Goal: Information Seeking & Learning: Learn about a topic

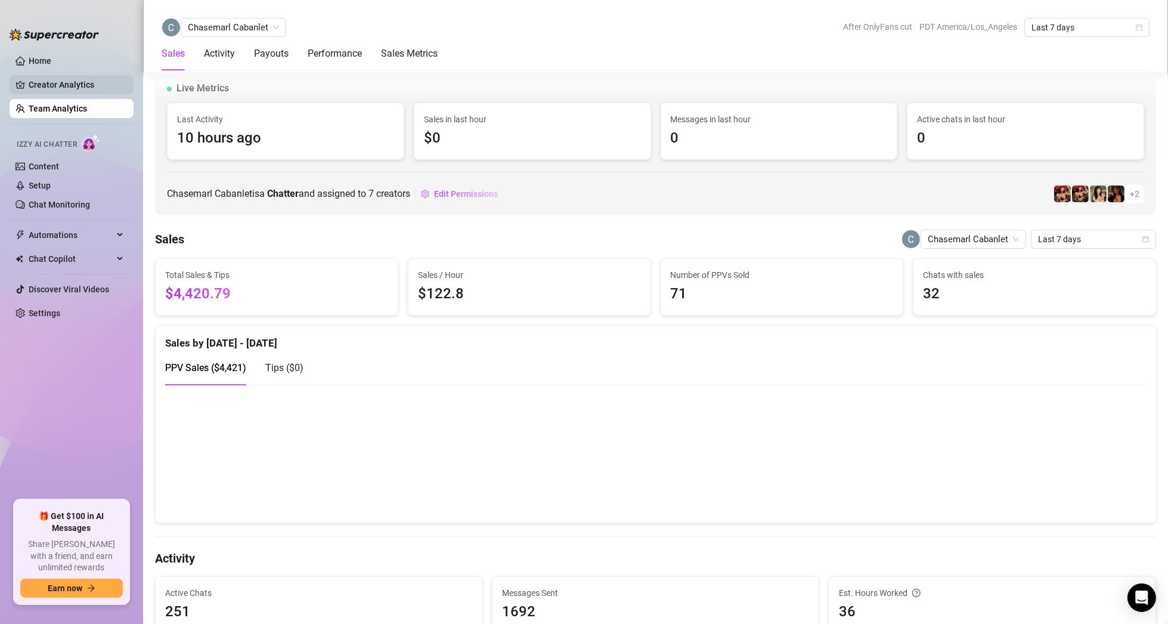
scroll to position [894, 0]
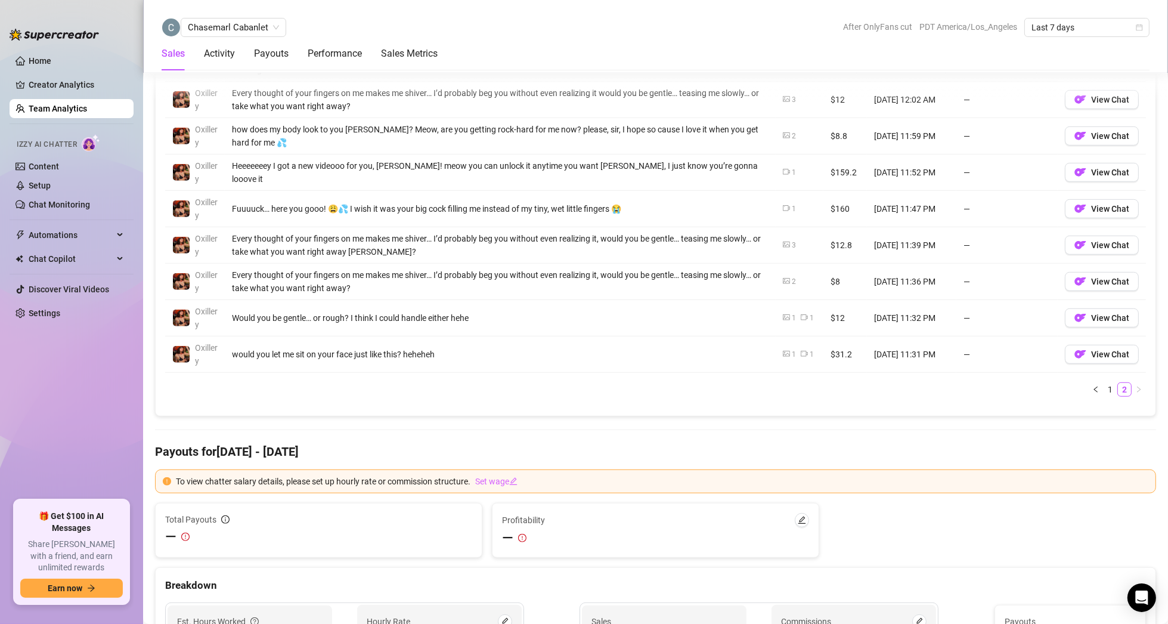
click at [57, 107] on link "Team Analytics" at bounding box center [58, 109] width 58 height 10
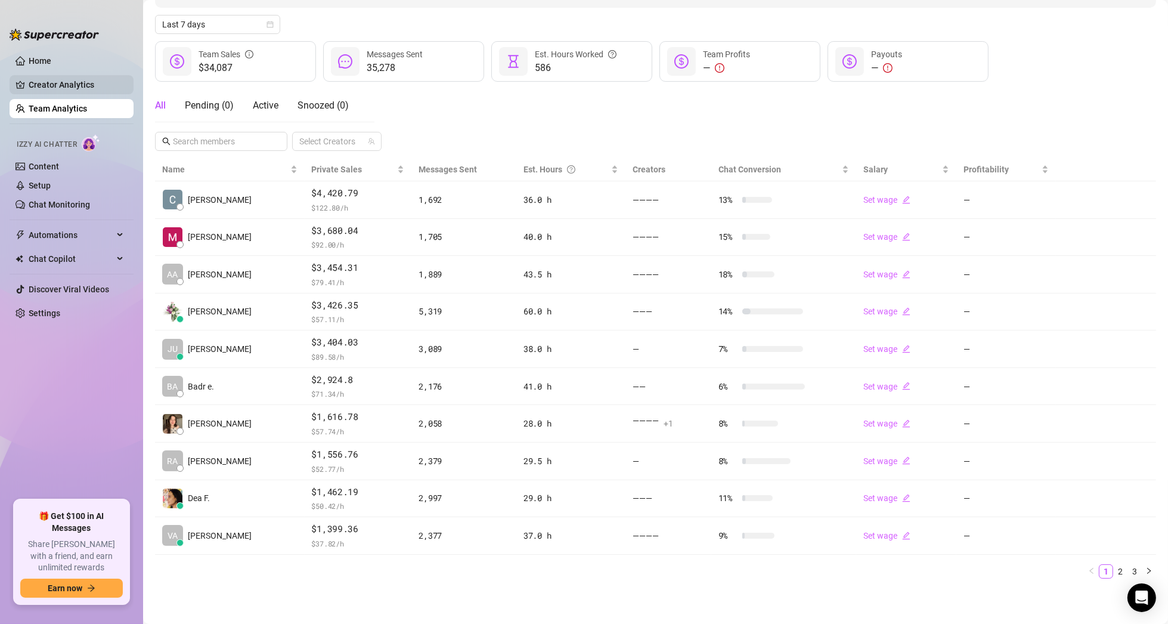
scroll to position [124, 0]
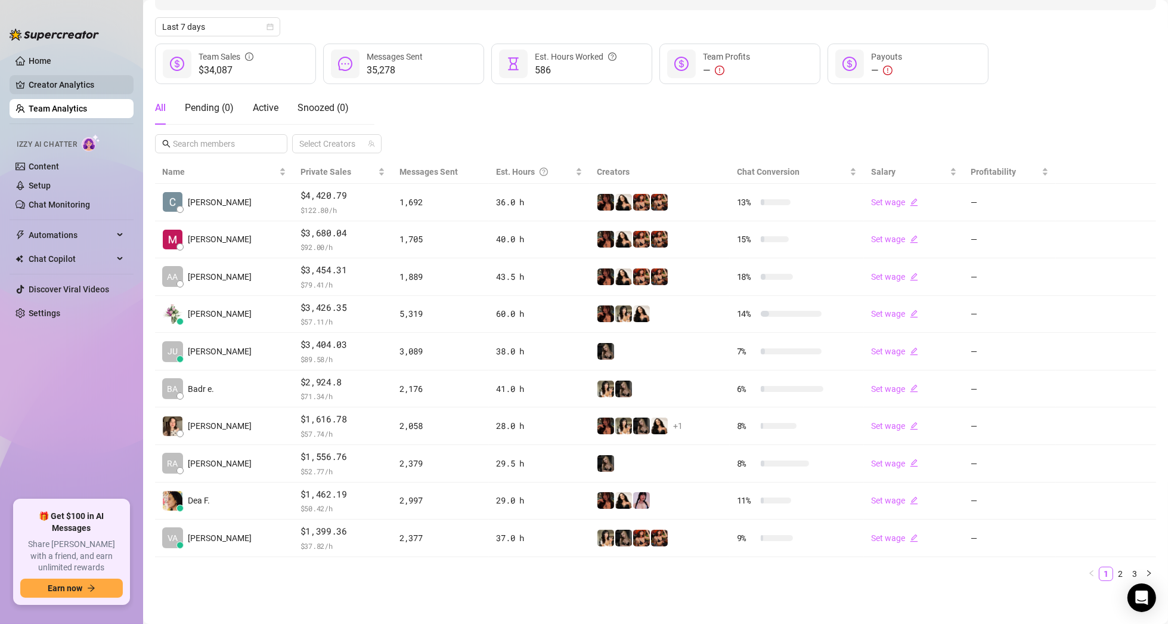
click at [73, 81] on link "Creator Analytics" at bounding box center [76, 84] width 95 height 19
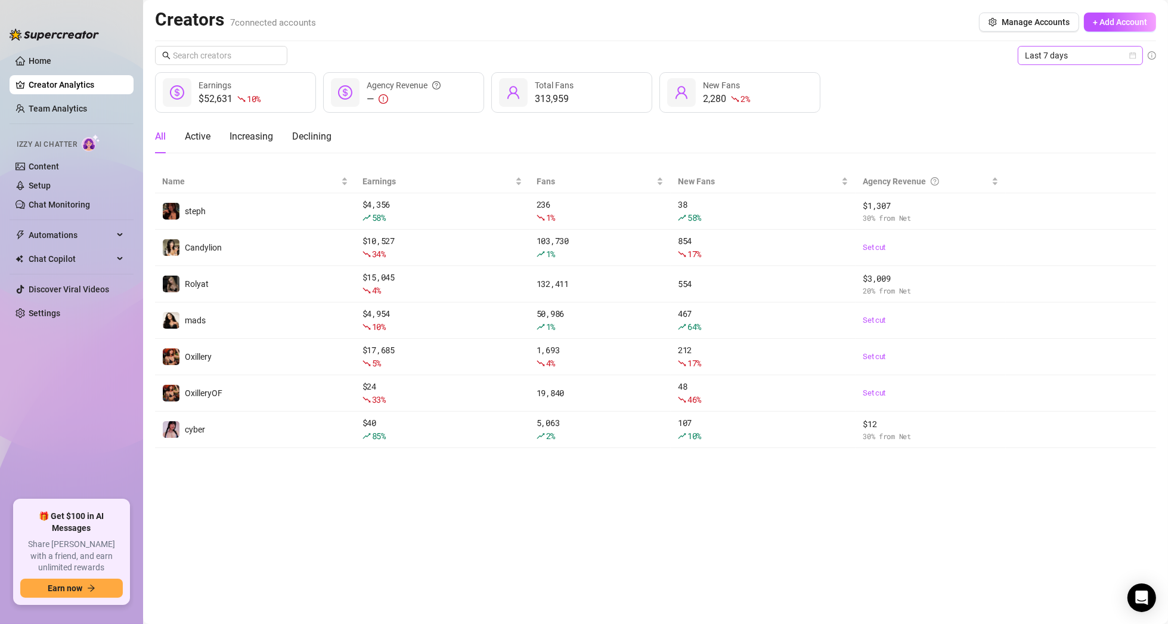
click at [1134, 59] on span "Last 7 days" at bounding box center [1080, 55] width 111 height 18
click at [1065, 121] on div "Last 30 days" at bounding box center [1080, 117] width 106 height 13
click at [1139, 54] on div "Last 30 days" at bounding box center [1080, 55] width 125 height 19
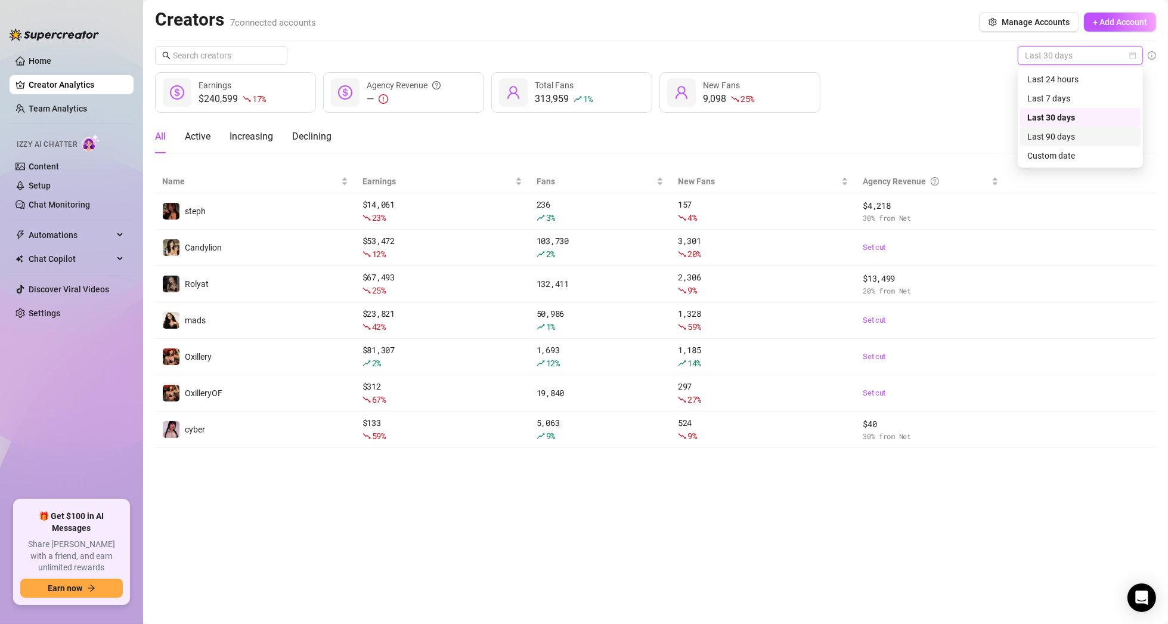
click at [1083, 137] on div "Last 90 days" at bounding box center [1080, 136] width 106 height 13
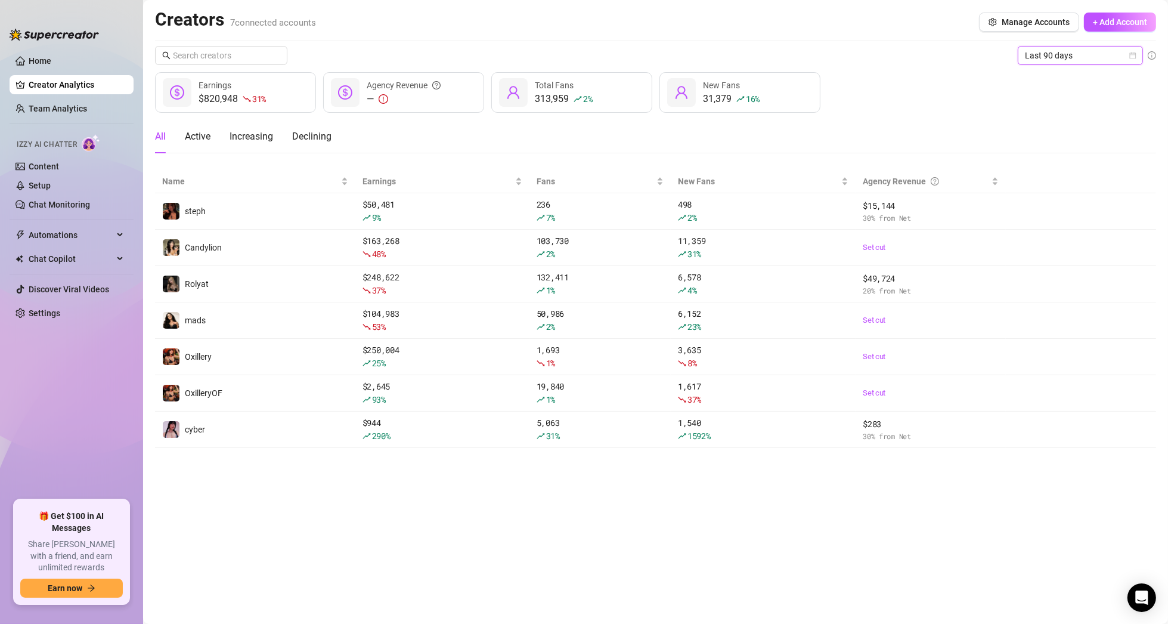
click at [1135, 55] on icon "calendar" at bounding box center [1133, 55] width 7 height 7
click at [1060, 162] on div "Custom date" at bounding box center [1080, 155] width 106 height 13
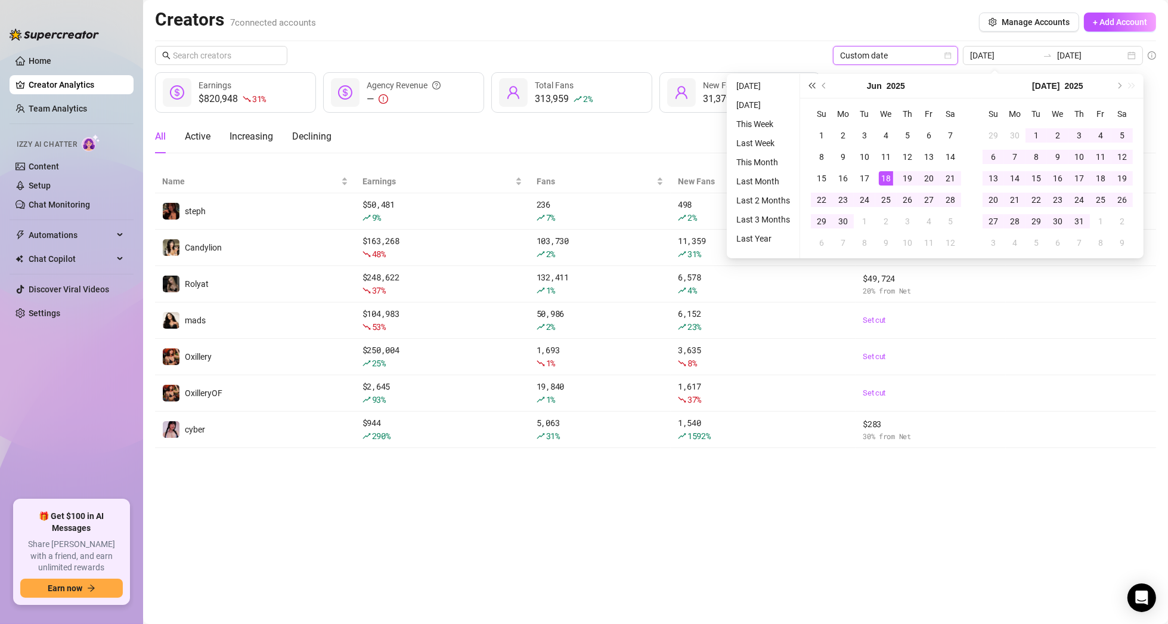
click at [814, 86] on span "Last year (Control + left)" at bounding box center [811, 86] width 6 height 6
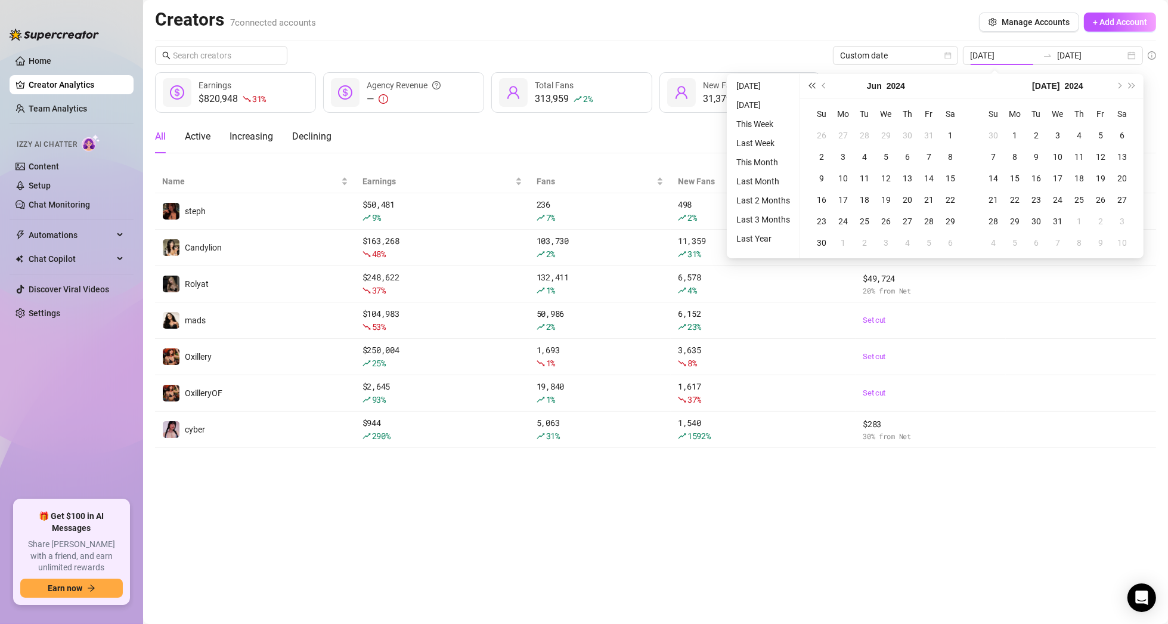
click at [814, 86] on span "Last year (Control + left)" at bounding box center [811, 86] width 6 height 6
click at [823, 85] on span "Previous month (PageUp)" at bounding box center [825, 86] width 6 height 6
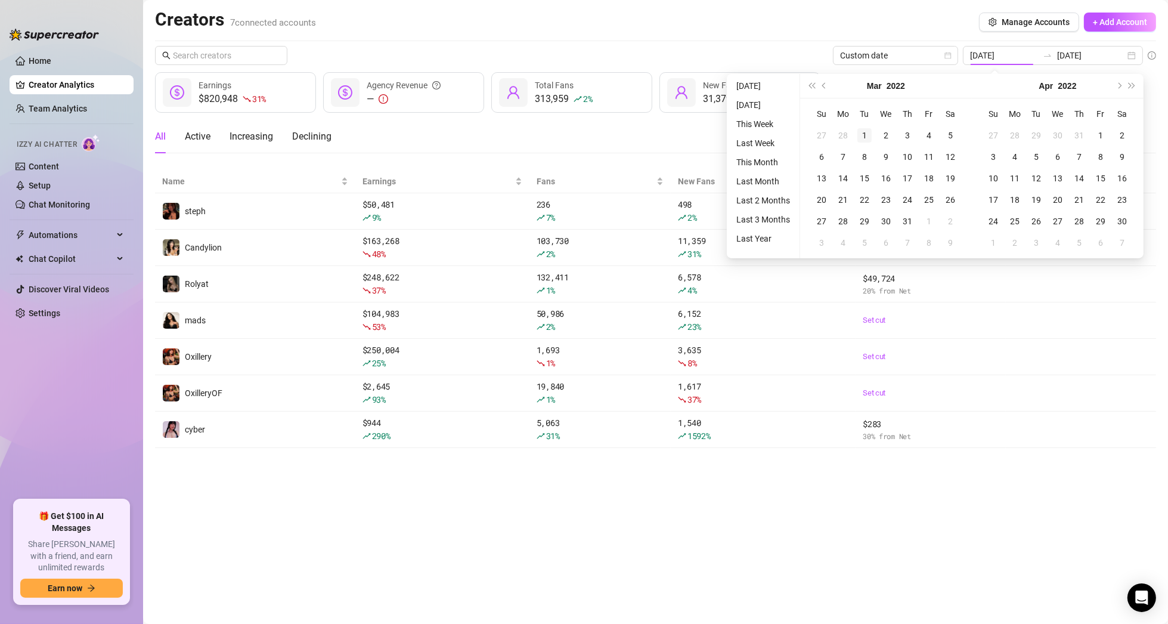
type input "[DATE]"
click at [864, 132] on div "1" at bounding box center [864, 135] width 14 height 14
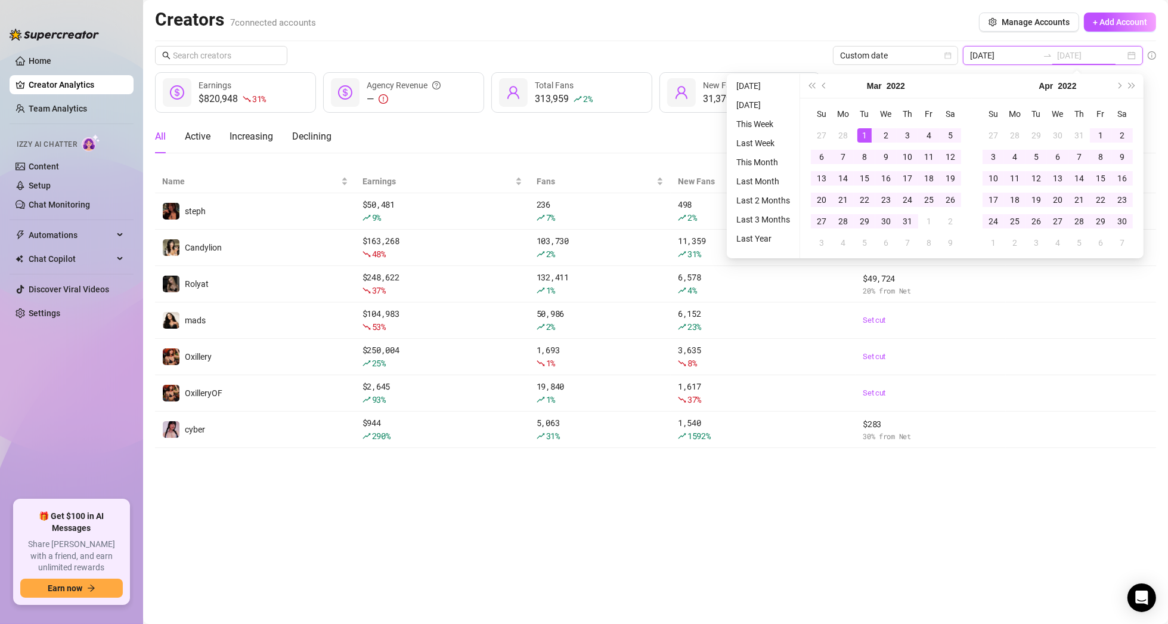
type input "[DATE]"
click at [1119, 86] on span "Next month (PageDown)" at bounding box center [1118, 86] width 6 height 6
type input "[DATE]"
click at [1119, 86] on div "[DATE]" at bounding box center [1058, 86] width 172 height 24
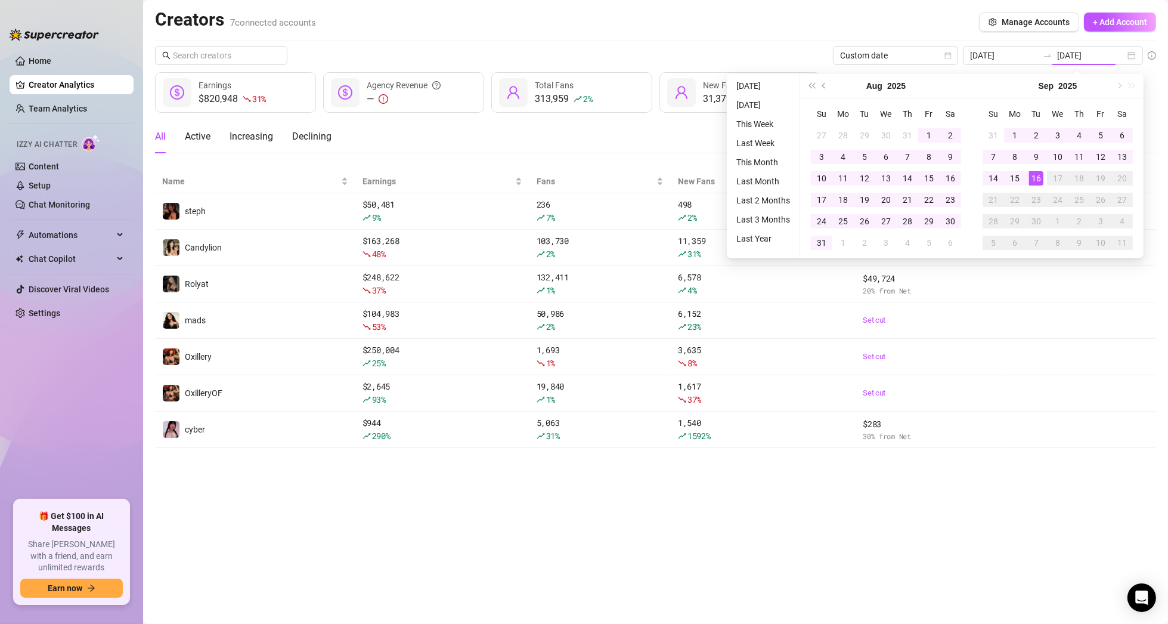
click at [1119, 86] on div "[DATE]" at bounding box center [1058, 86] width 172 height 24
type input "[DATE]"
click at [1037, 178] on div "16" at bounding box center [1036, 178] width 14 height 14
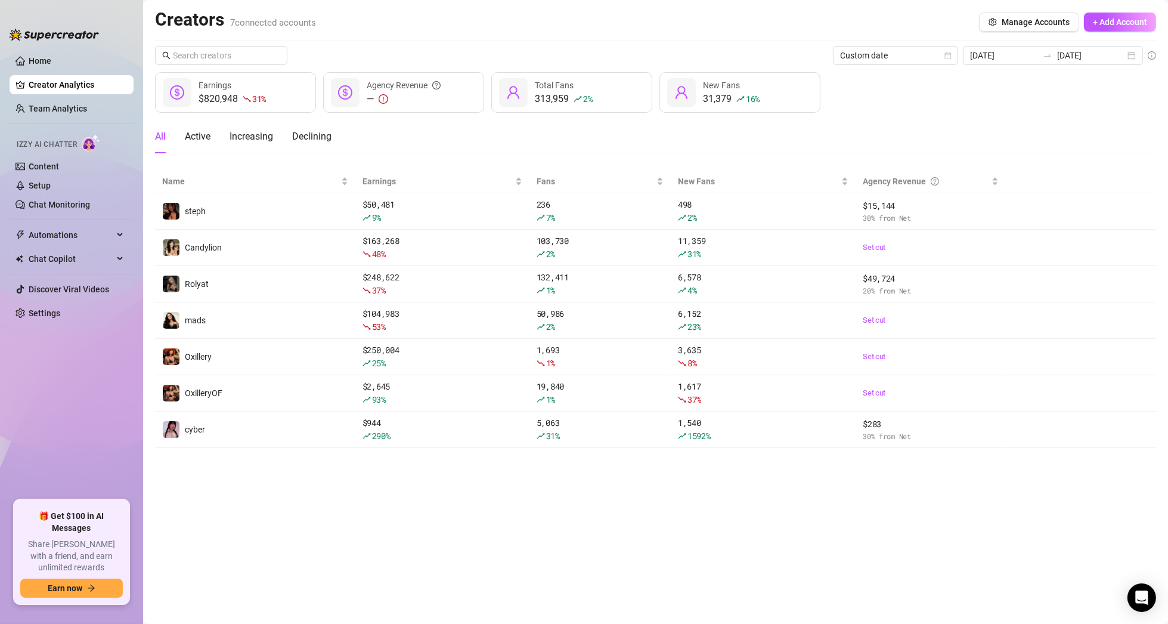
click at [1010, 97] on div "$820,948 31 % Earnings — Agency Revenue 313,959 2 % Total Fans 31,379 16 % New …" at bounding box center [655, 92] width 1001 height 41
click at [252, 98] on span "31 %" at bounding box center [259, 98] width 14 height 11
click at [933, 51] on span "Custom date" at bounding box center [895, 55] width 111 height 18
click at [894, 156] on div "Custom date" at bounding box center [905, 155] width 106 height 13
click at [225, 88] on span "Earnings" at bounding box center [215, 85] width 33 height 10
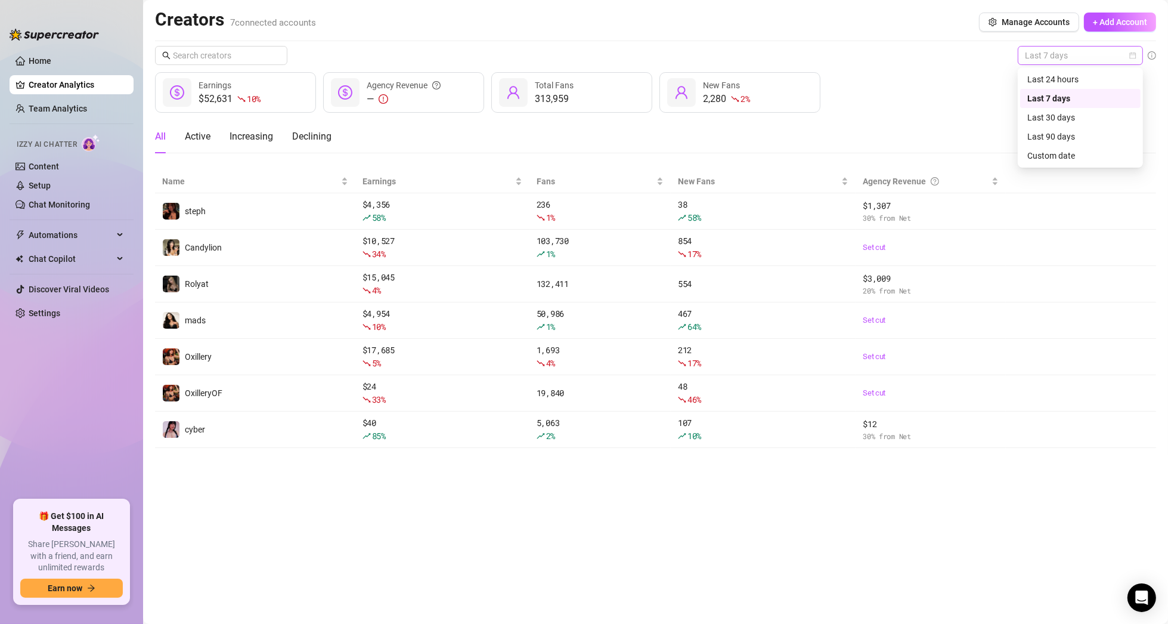
click at [1080, 60] on span "Last 7 days" at bounding box center [1080, 55] width 111 height 18
click at [1069, 114] on div "Last 30 days" at bounding box center [1080, 117] width 106 height 13
